Goal: Transaction & Acquisition: Purchase product/service

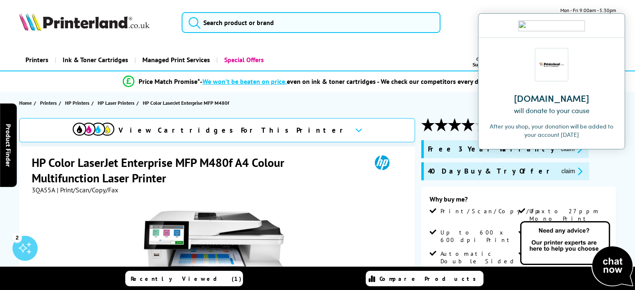
drag, startPoint x: 611, startPoint y: 25, endPoint x: 608, endPoint y: 28, distance: 5.0
click at [611, 25] on img at bounding box center [611, 25] width 5 height 5
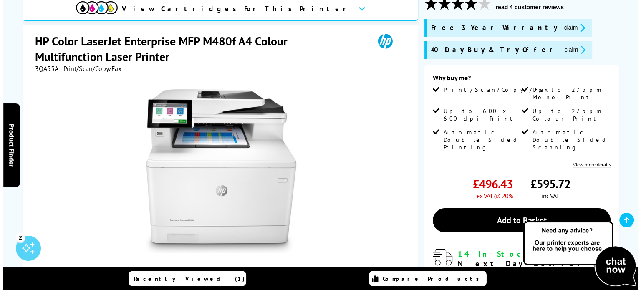
scroll to position [125, 0]
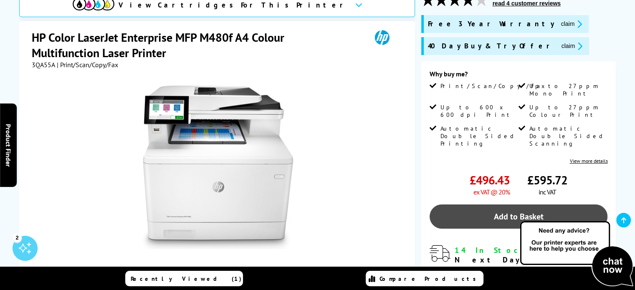
click at [523, 205] on link "Add to Basket" at bounding box center [519, 217] width 178 height 24
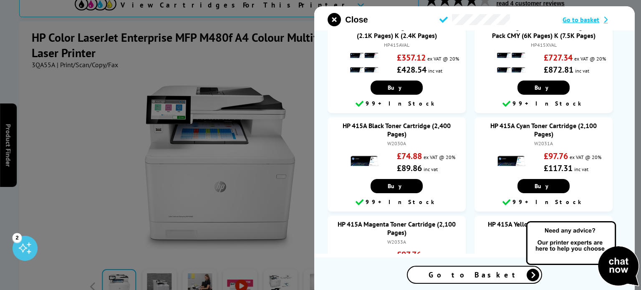
scroll to position [84, 0]
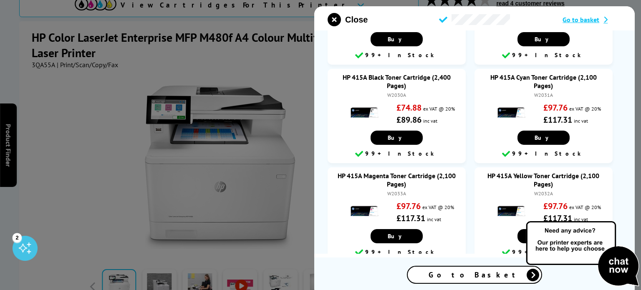
click at [573, 17] on span "Go to basket" at bounding box center [581, 19] width 37 height 8
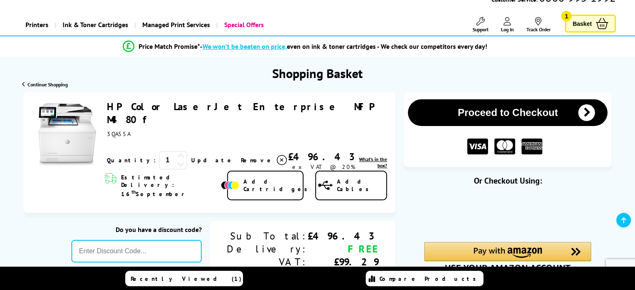
scroll to position [84, 0]
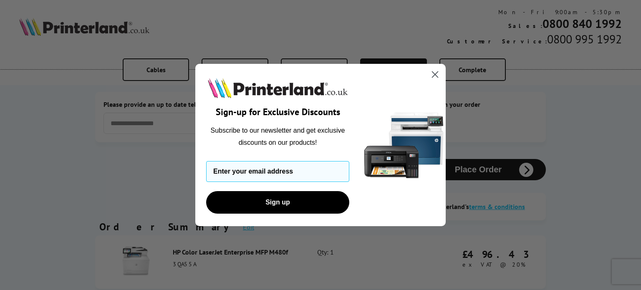
click at [435, 75] on icon "Close dialog" at bounding box center [436, 75] width 6 height 6
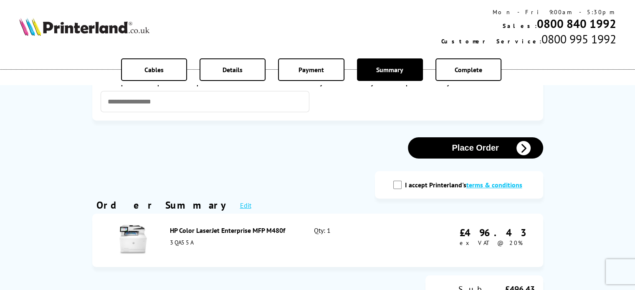
scroll to position [42, 0]
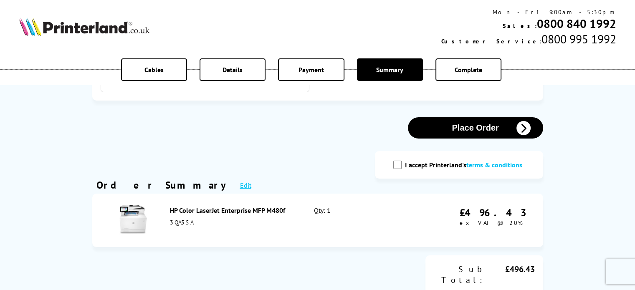
click at [400, 165] on input "I accept Printerland's terms & conditions" at bounding box center [397, 165] width 8 height 8
checkbox input "true"
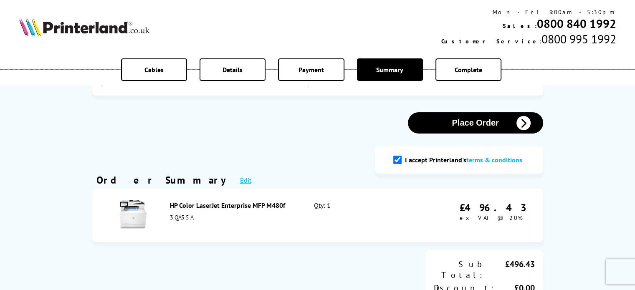
scroll to position [0, 0]
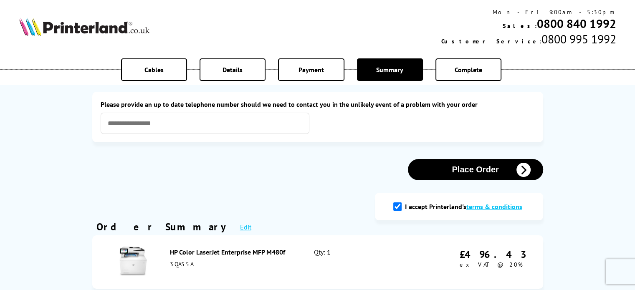
click at [450, 167] on button "Place Order" at bounding box center [475, 169] width 135 height 21
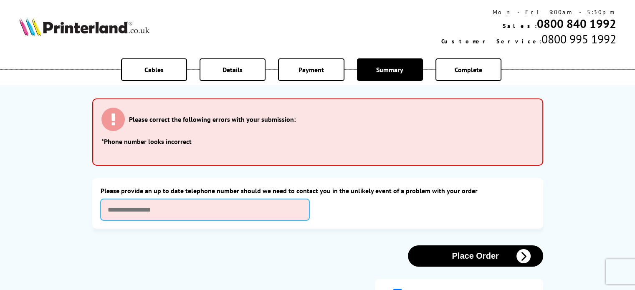
click at [195, 214] on input "text" at bounding box center [205, 209] width 209 height 21
type input "**********"
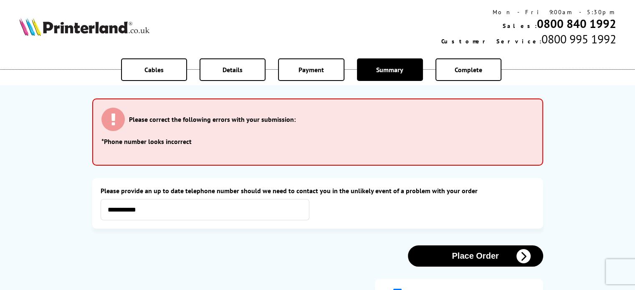
click at [436, 253] on button "Place Order" at bounding box center [475, 256] width 135 height 21
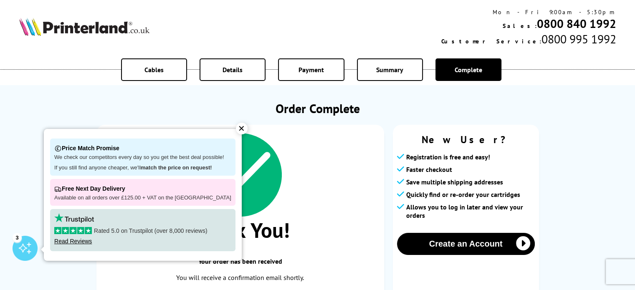
scroll to position [42, 0]
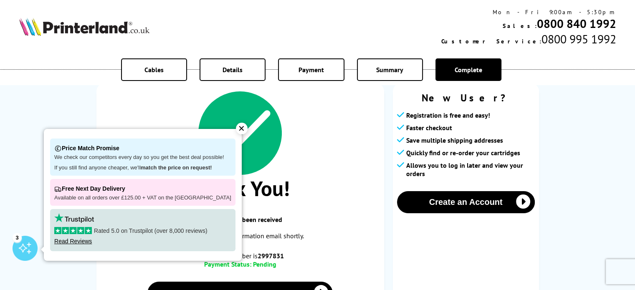
click at [236, 128] on div "✕" at bounding box center [242, 129] width 12 height 12
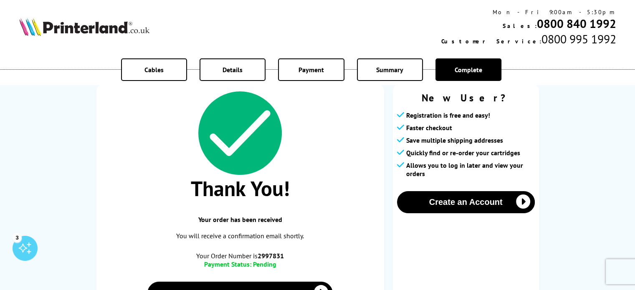
scroll to position [125, 0]
